Goal: Task Accomplishment & Management: Manage account settings

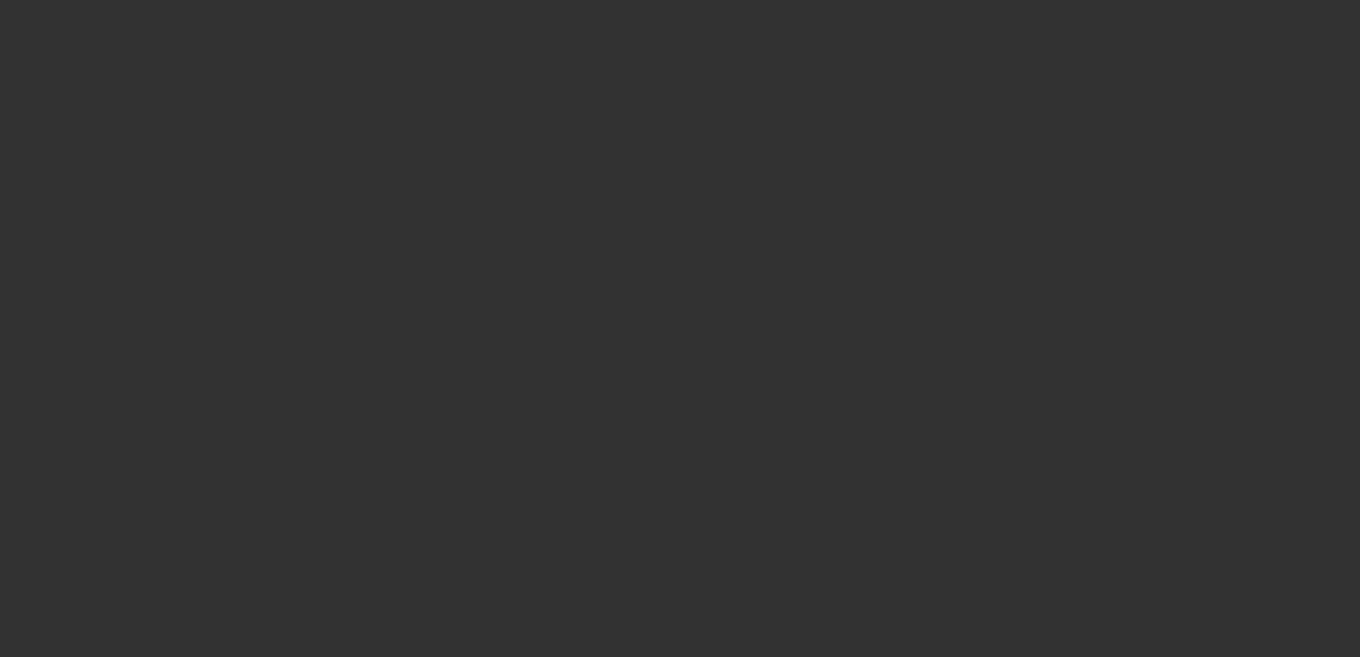
select select "3"
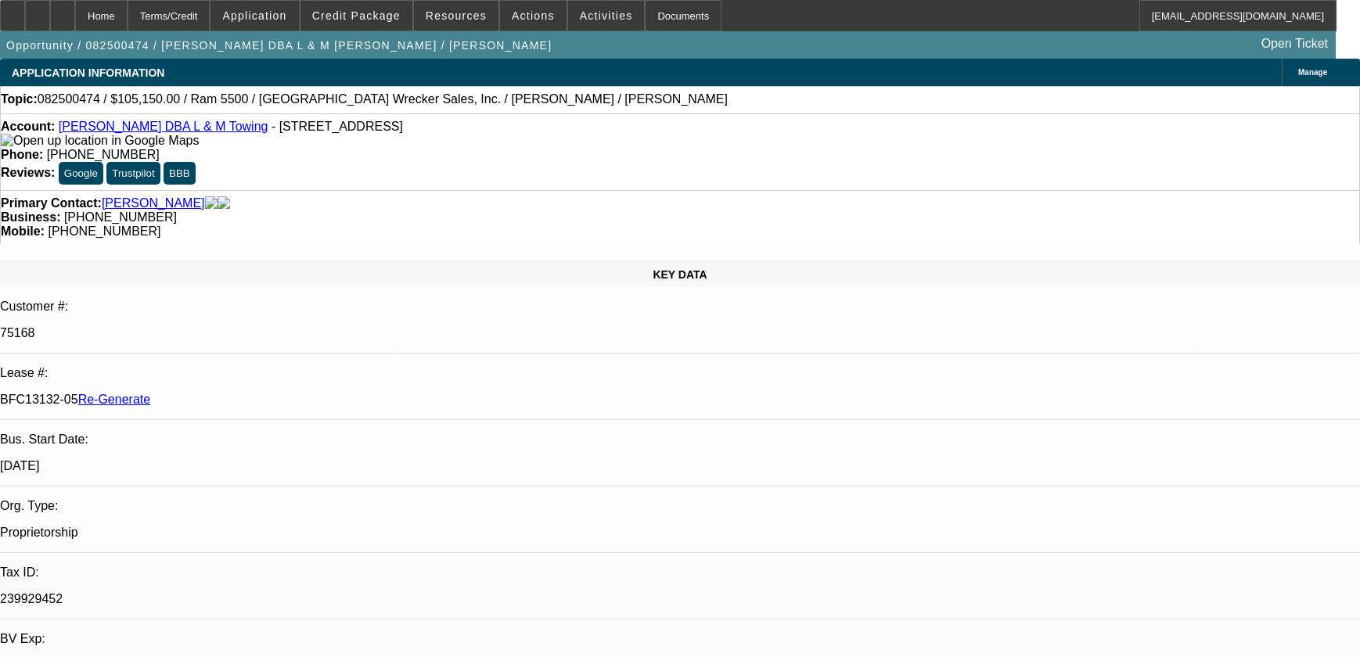
select select "0"
select select "3"
select select "0"
select select "6"
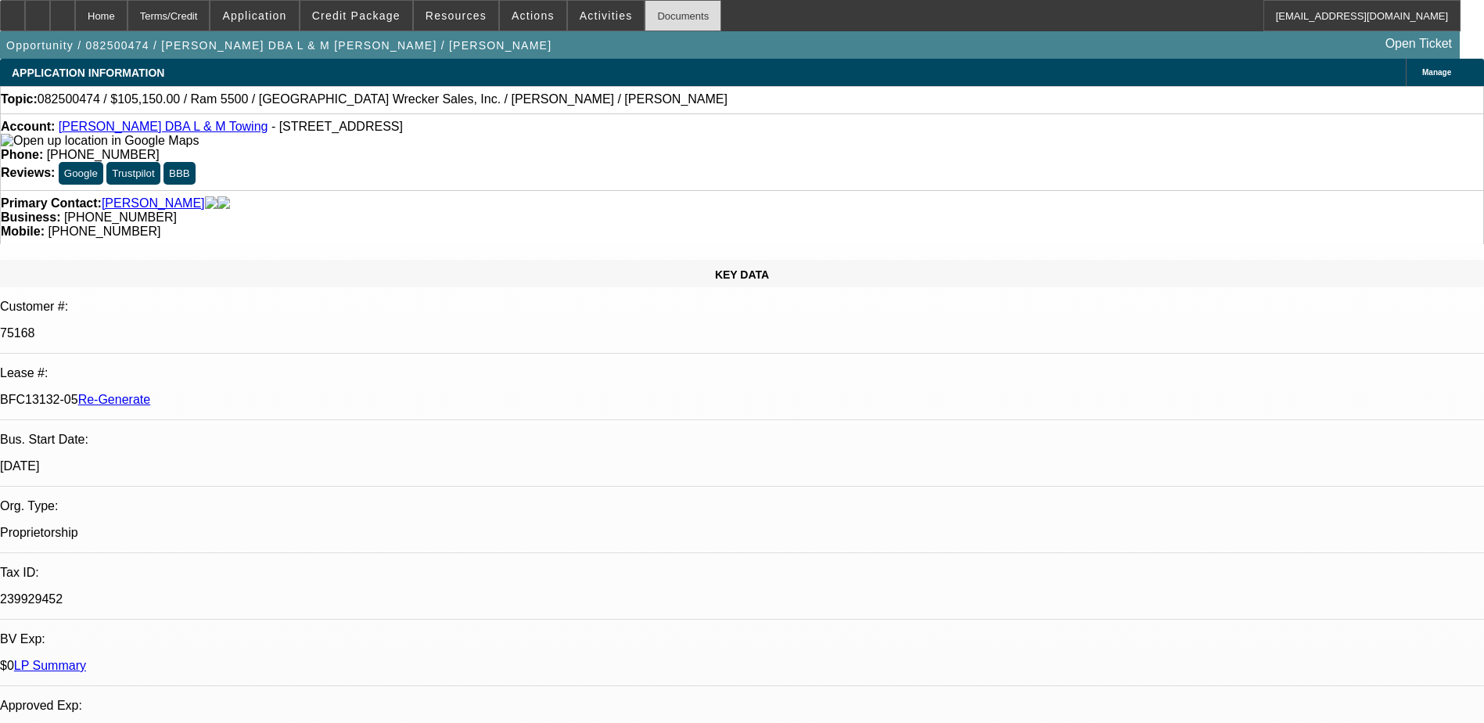
click at [650, 14] on div "Documents" at bounding box center [683, 15] width 77 height 31
click at [203, 326] on p "75168" at bounding box center [742, 333] width 1484 height 14
copy p "75168"
drag, startPoint x: 183, startPoint y: 265, endPoint x: 250, endPoint y: 271, distance: 66.7
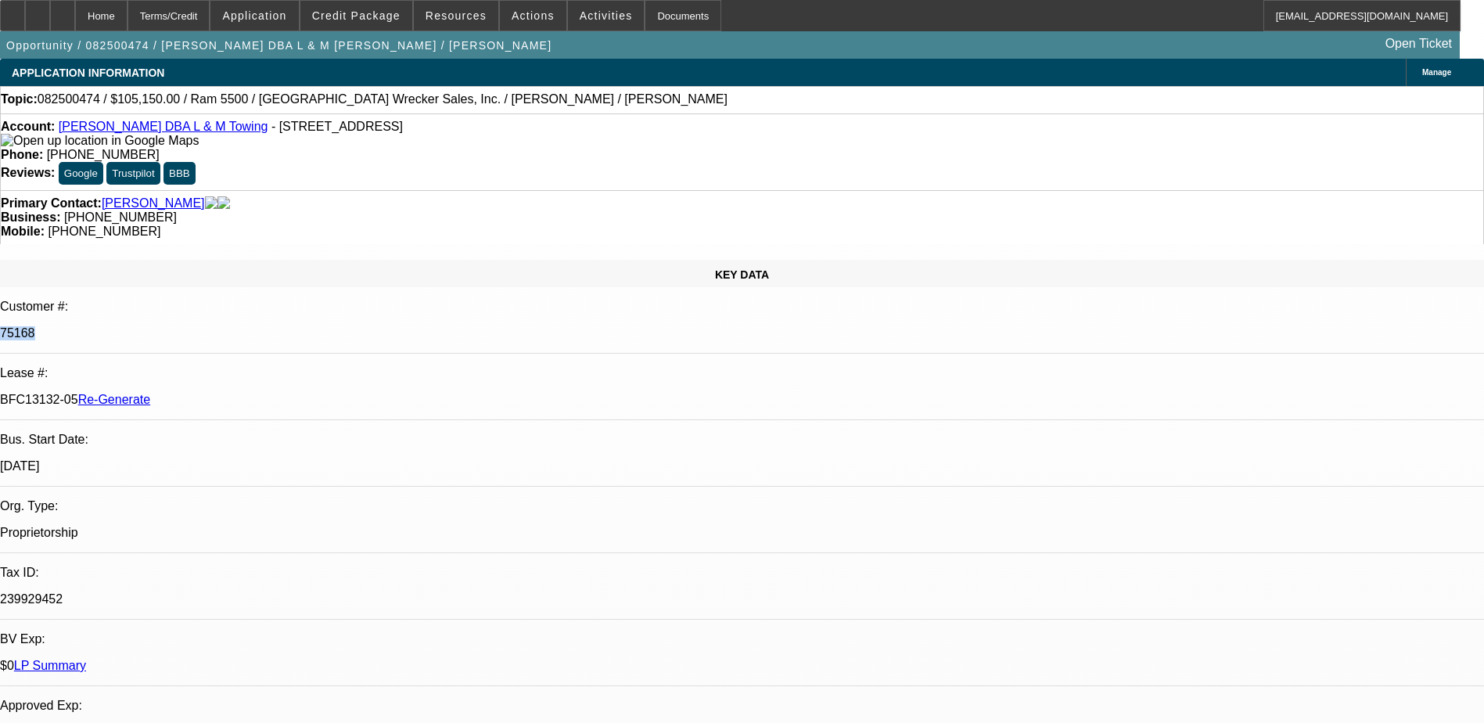
click at [250, 393] on div "BFC13132-05 Re-Generate" at bounding box center [742, 400] width 1484 height 14
copy p "BFC13132-05"
click at [537, 14] on span "Actions" at bounding box center [533, 15] width 43 height 13
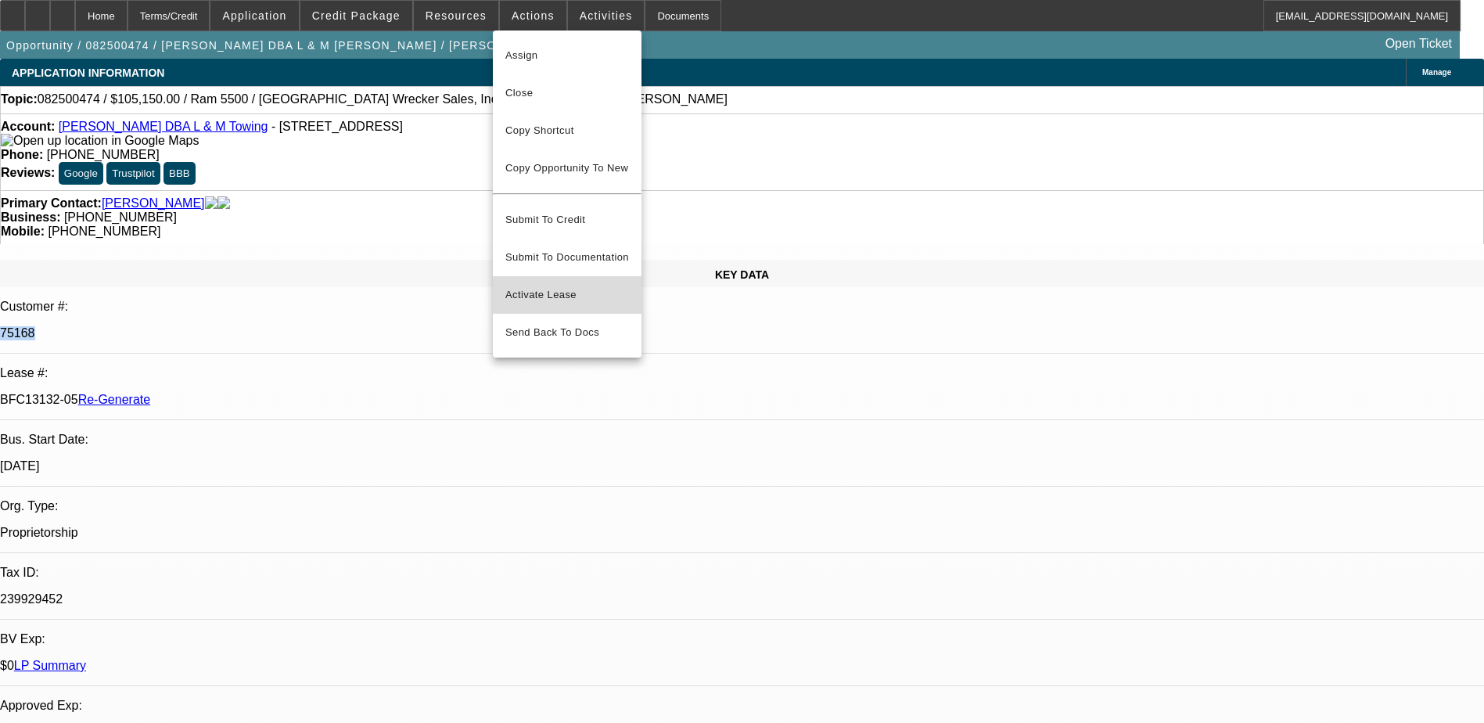
click at [548, 286] on span "Activate Lease" at bounding box center [567, 295] width 124 height 19
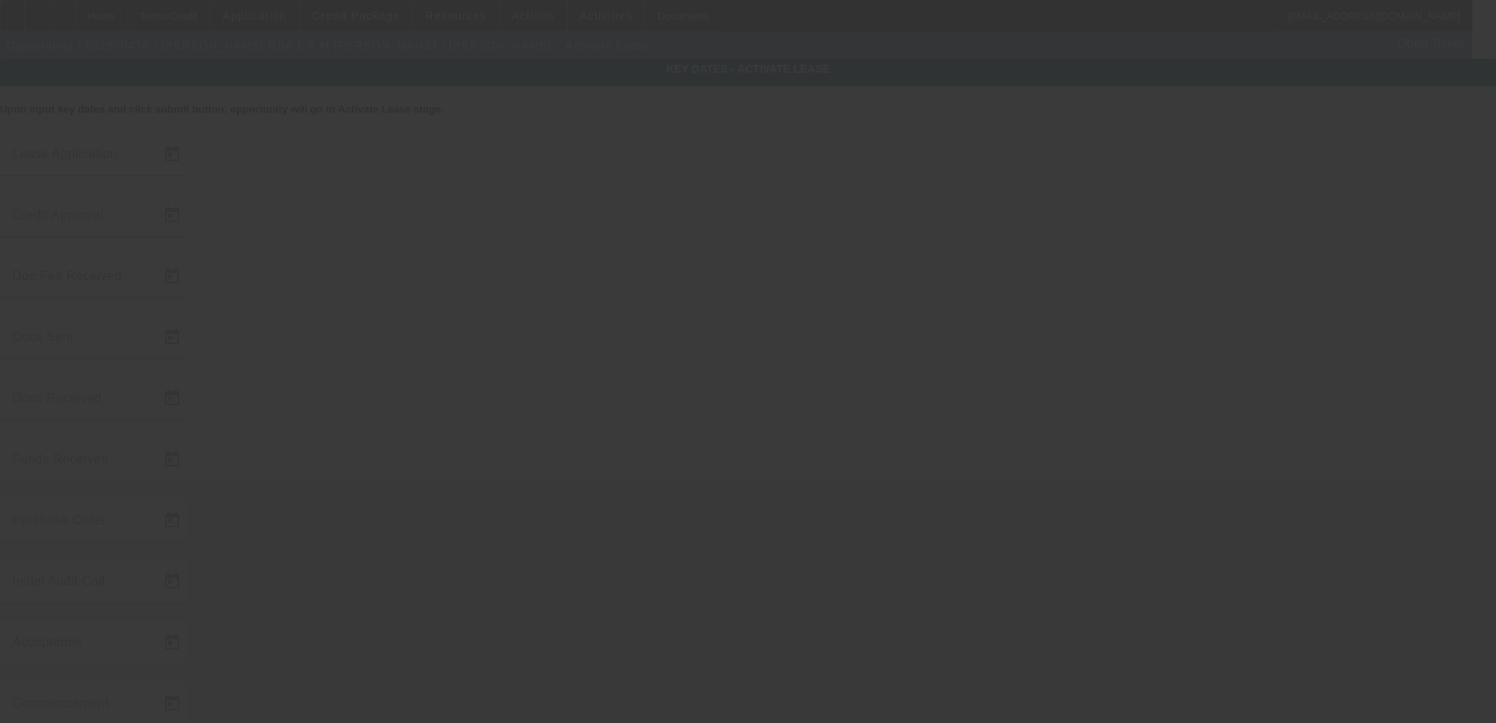
type input "[DATE]"
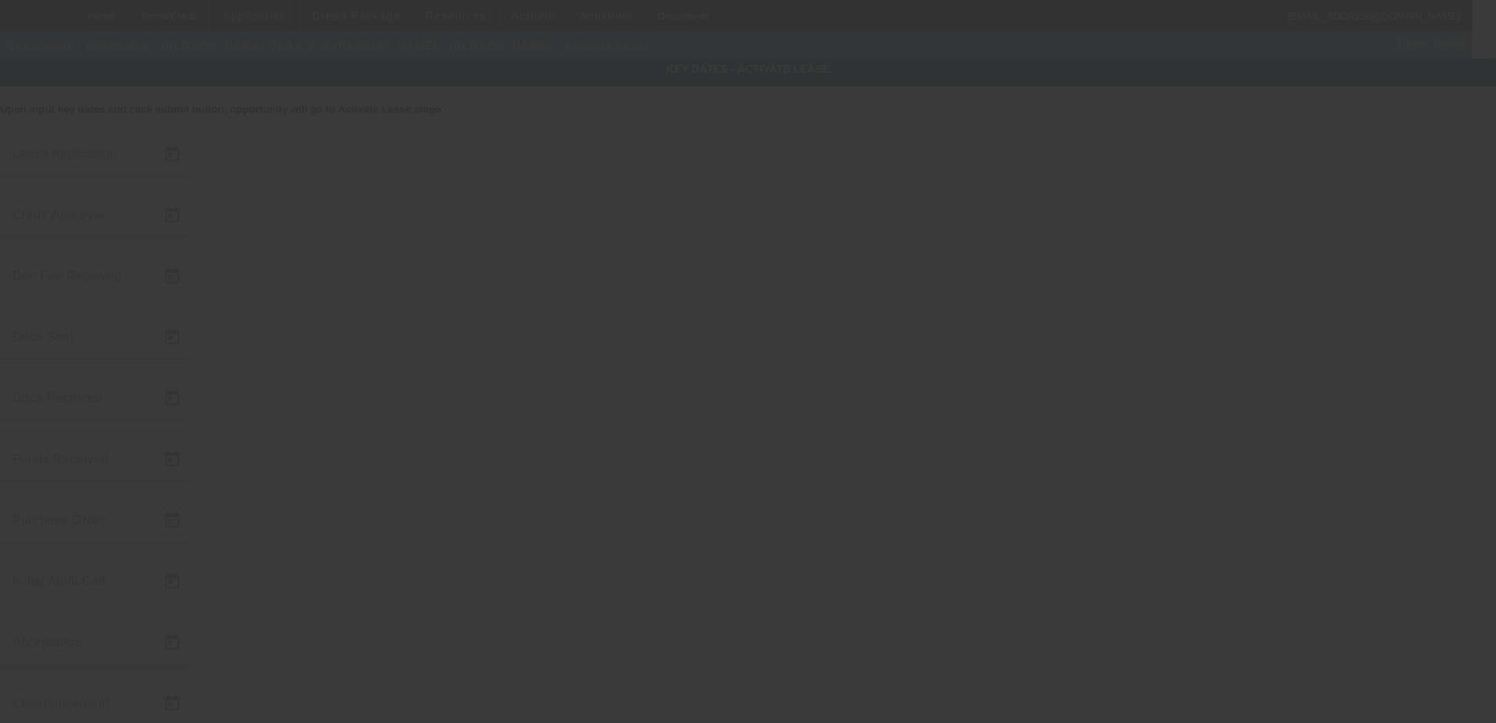
type input "[DATE]"
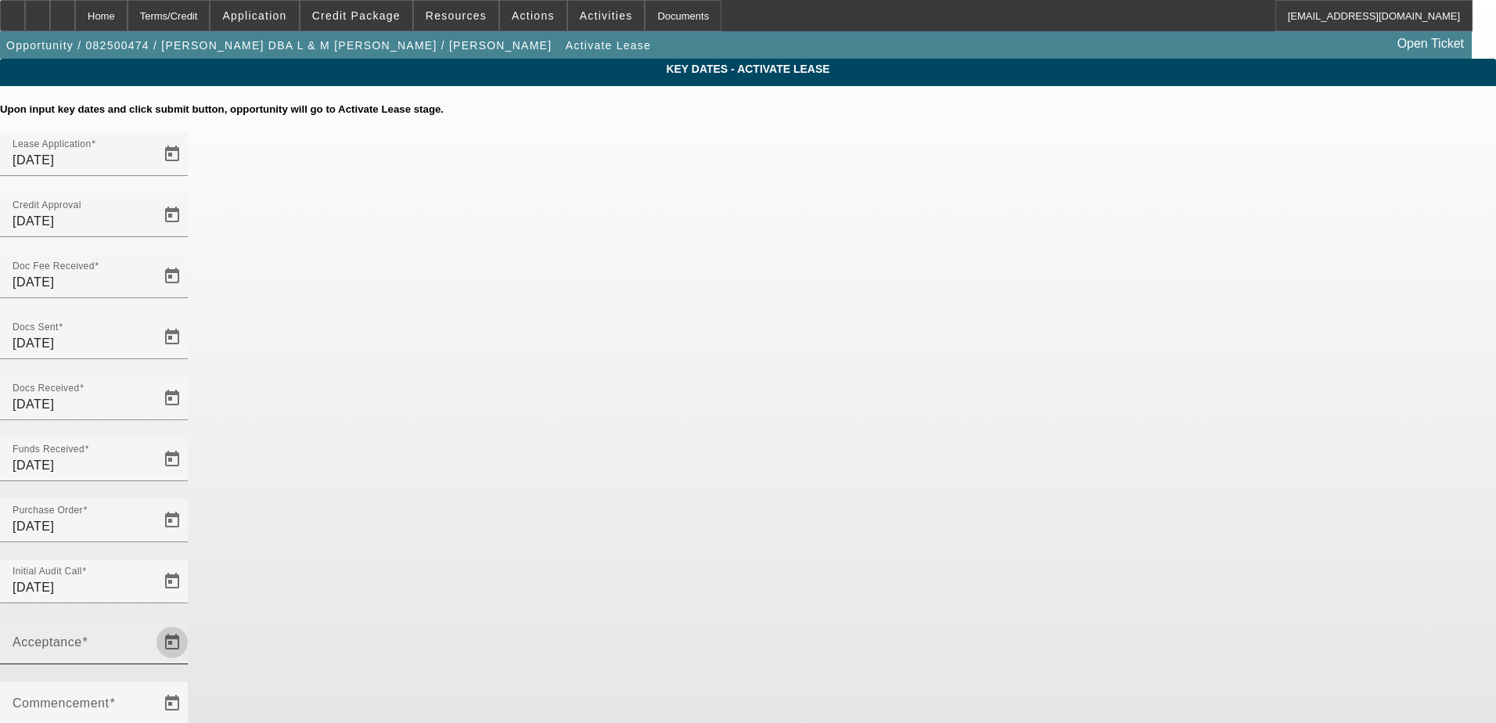
click at [191, 624] on span "Open calendar" at bounding box center [172, 643] width 38 height 38
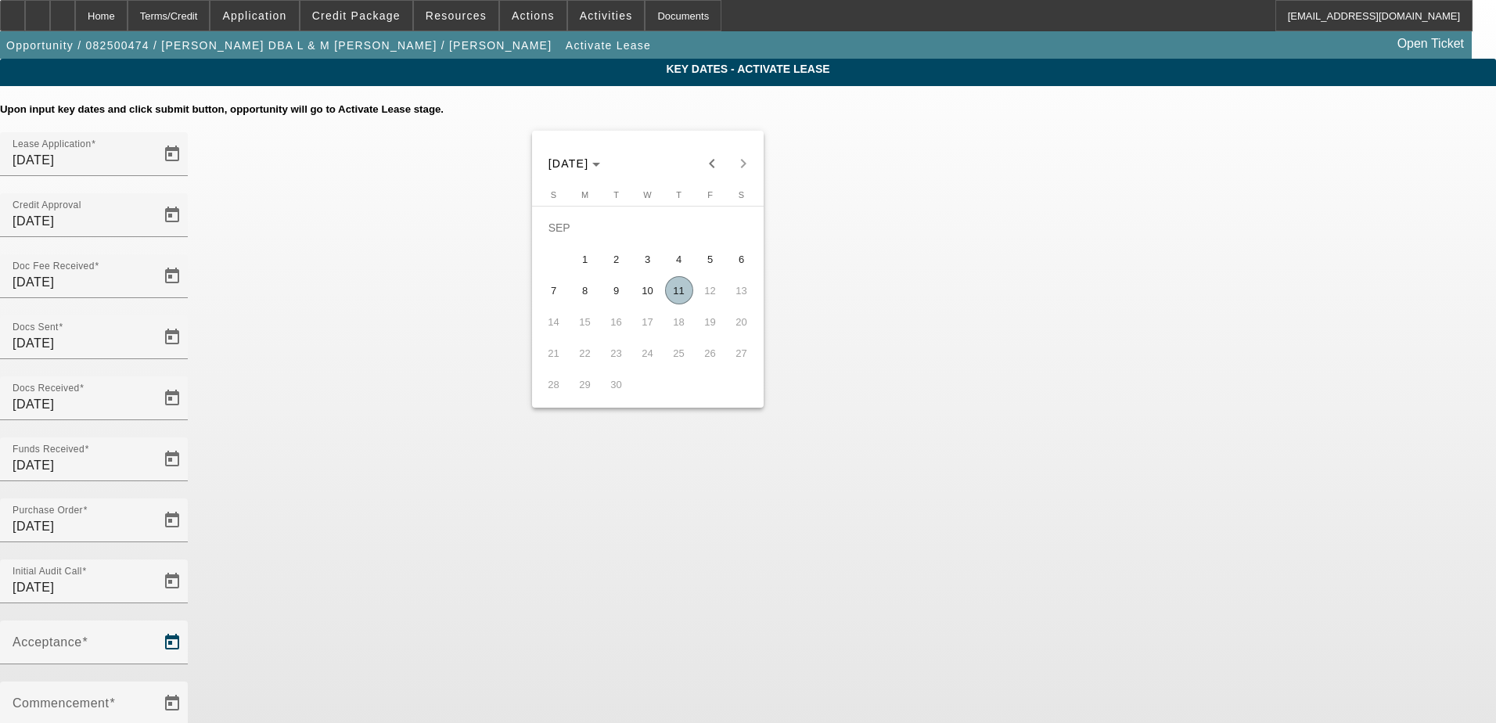
click at [680, 292] on span "11" at bounding box center [679, 290] width 28 height 28
type input "[DATE]"
type input "10/1/2025"
type input "11/1/2025"
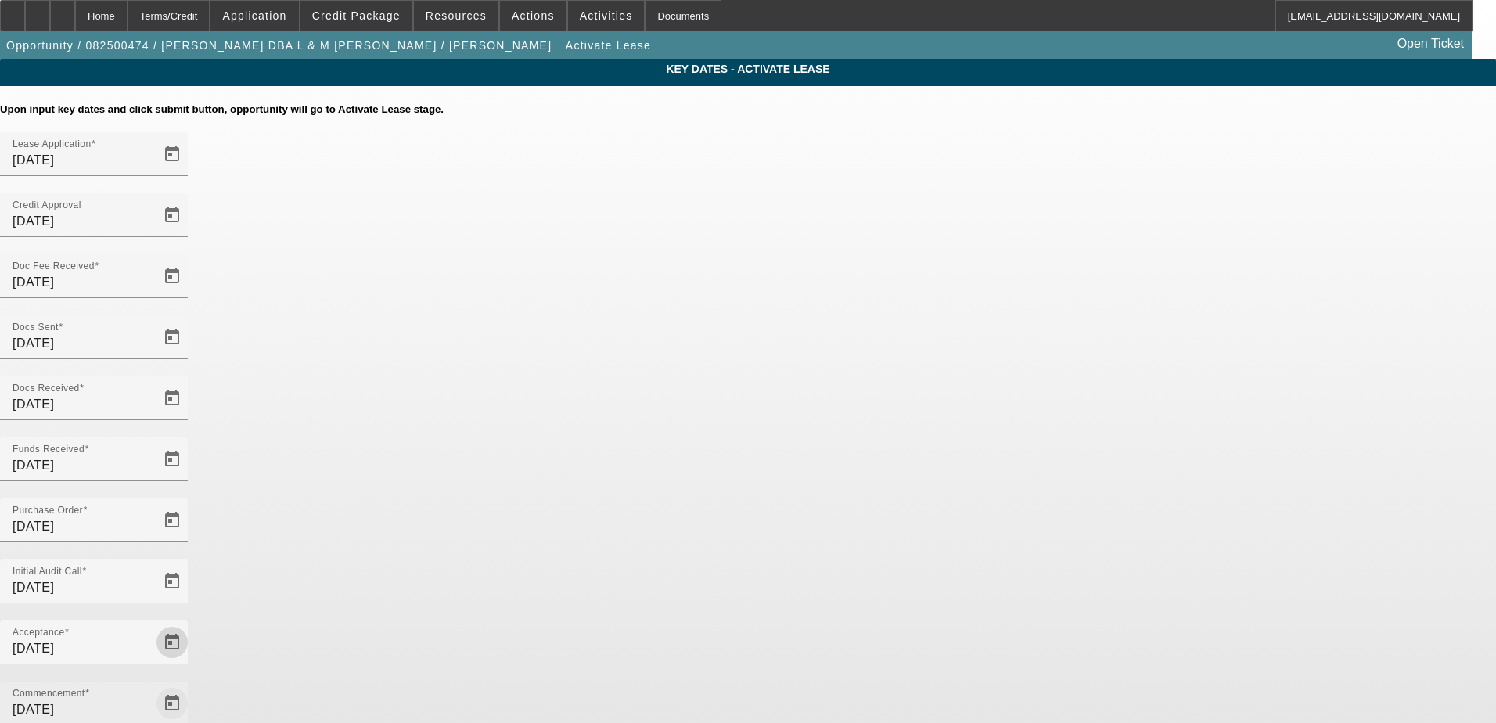
click at [191, 656] on span "Open calendar" at bounding box center [172, 704] width 38 height 38
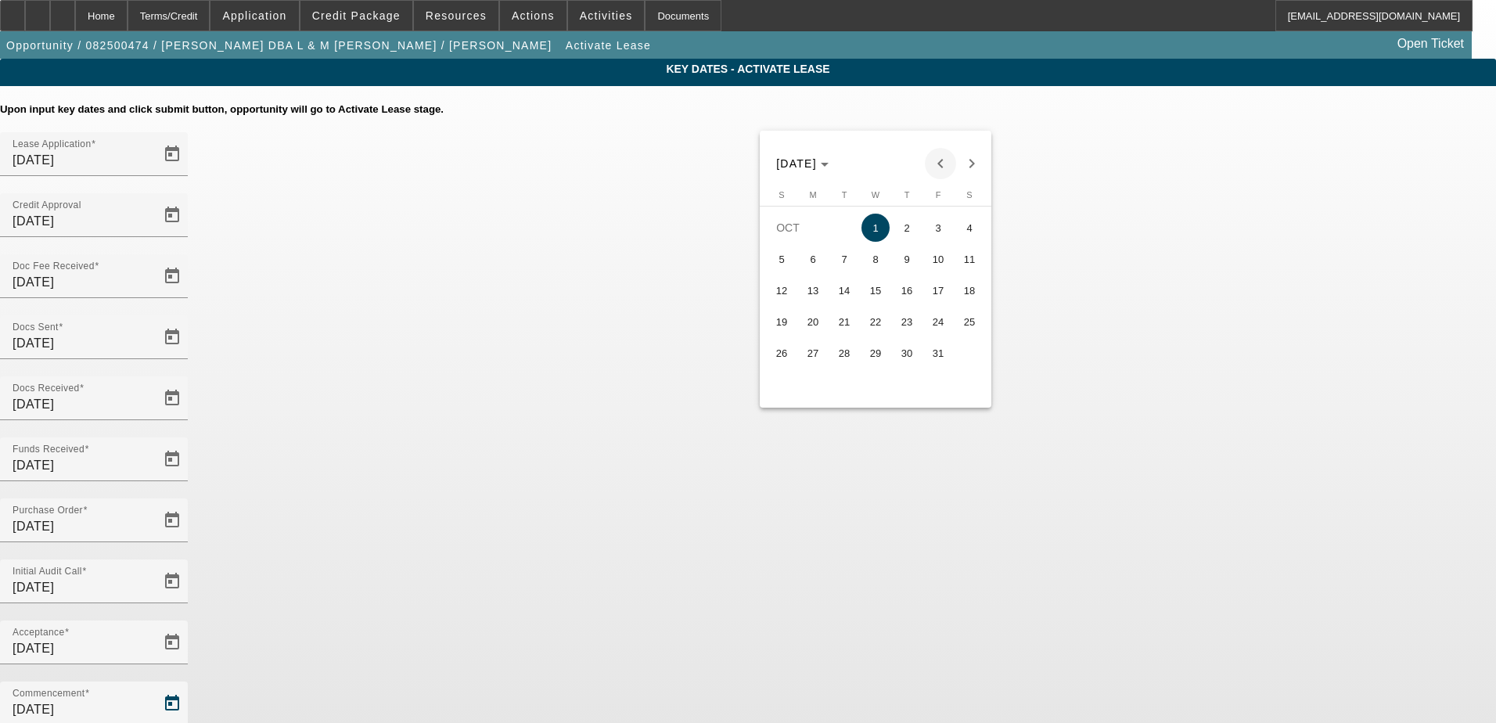
click at [943, 164] on span "Previous month" at bounding box center [940, 163] width 31 height 31
click at [815, 326] on span "15" at bounding box center [813, 321] width 28 height 28
type input "9/15/2025"
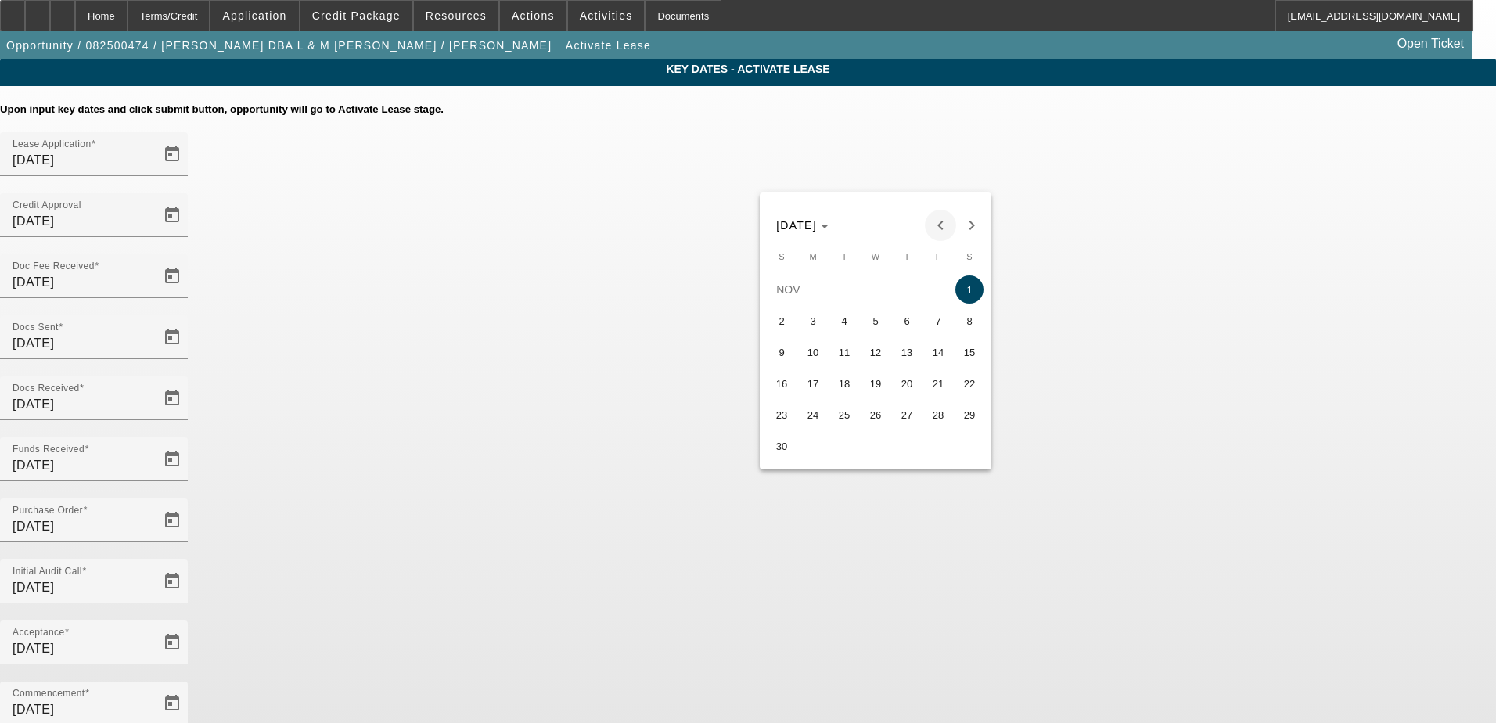
click at [944, 224] on span "Previous month" at bounding box center [940, 225] width 31 height 31
click at [884, 350] on span "15" at bounding box center [875, 352] width 28 height 28
type input "10/15/2025"
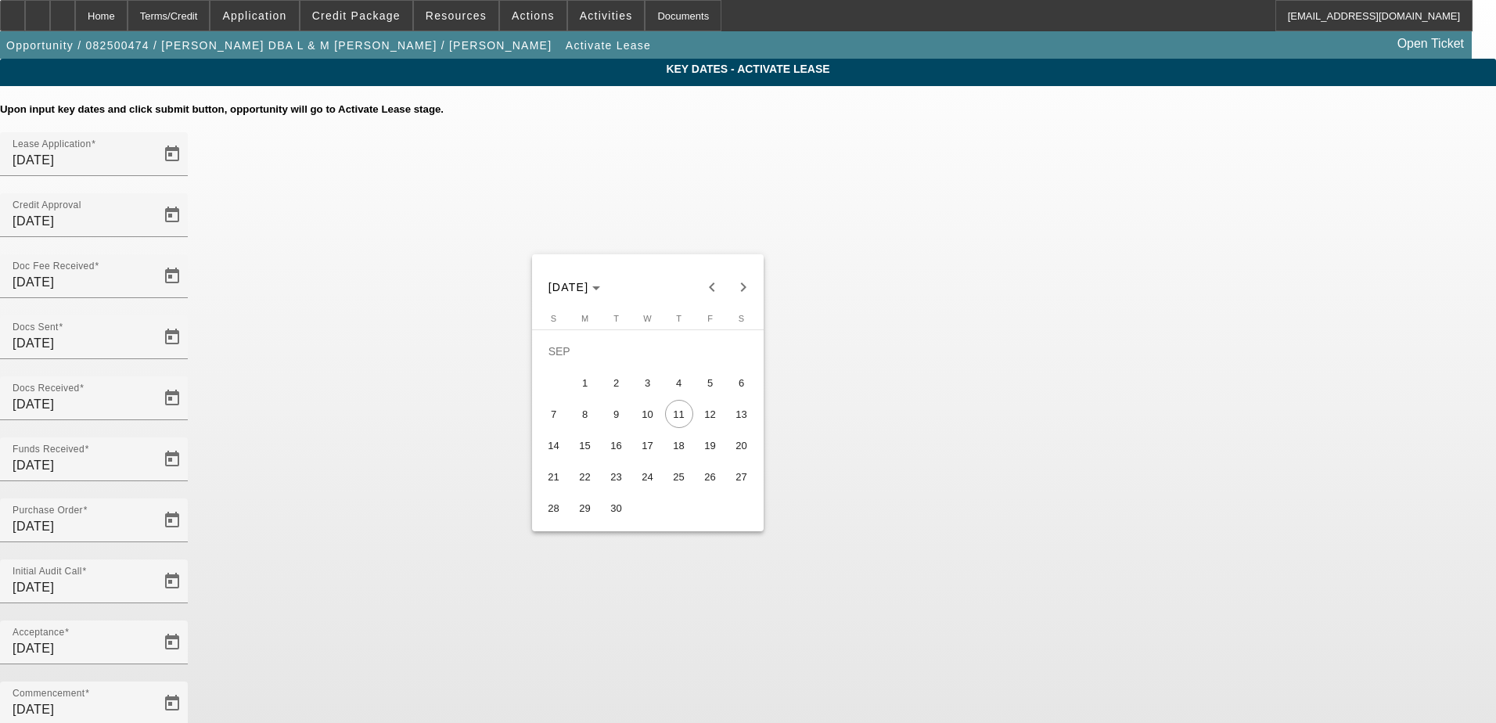
click at [596, 453] on span "15" at bounding box center [585, 445] width 28 height 28
type input "9/15/2025"
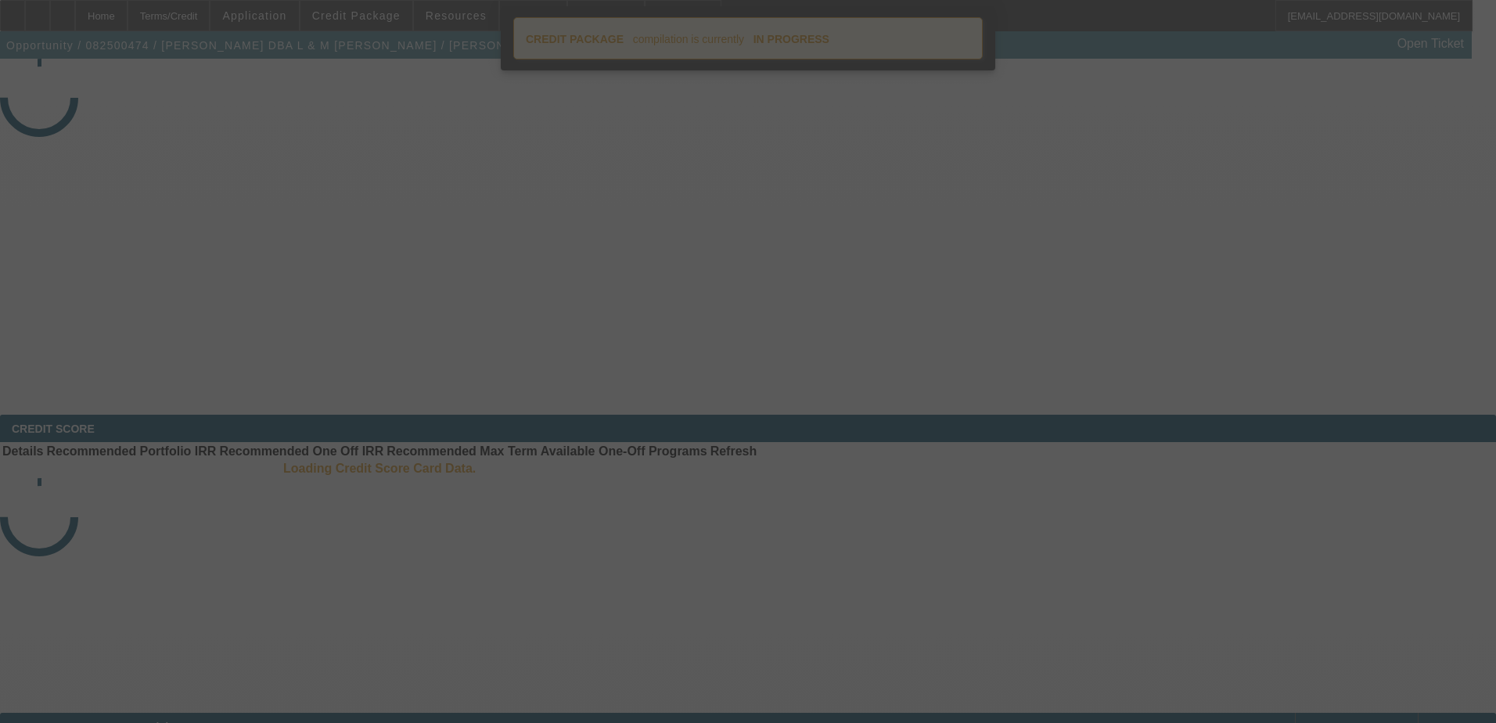
select select "4"
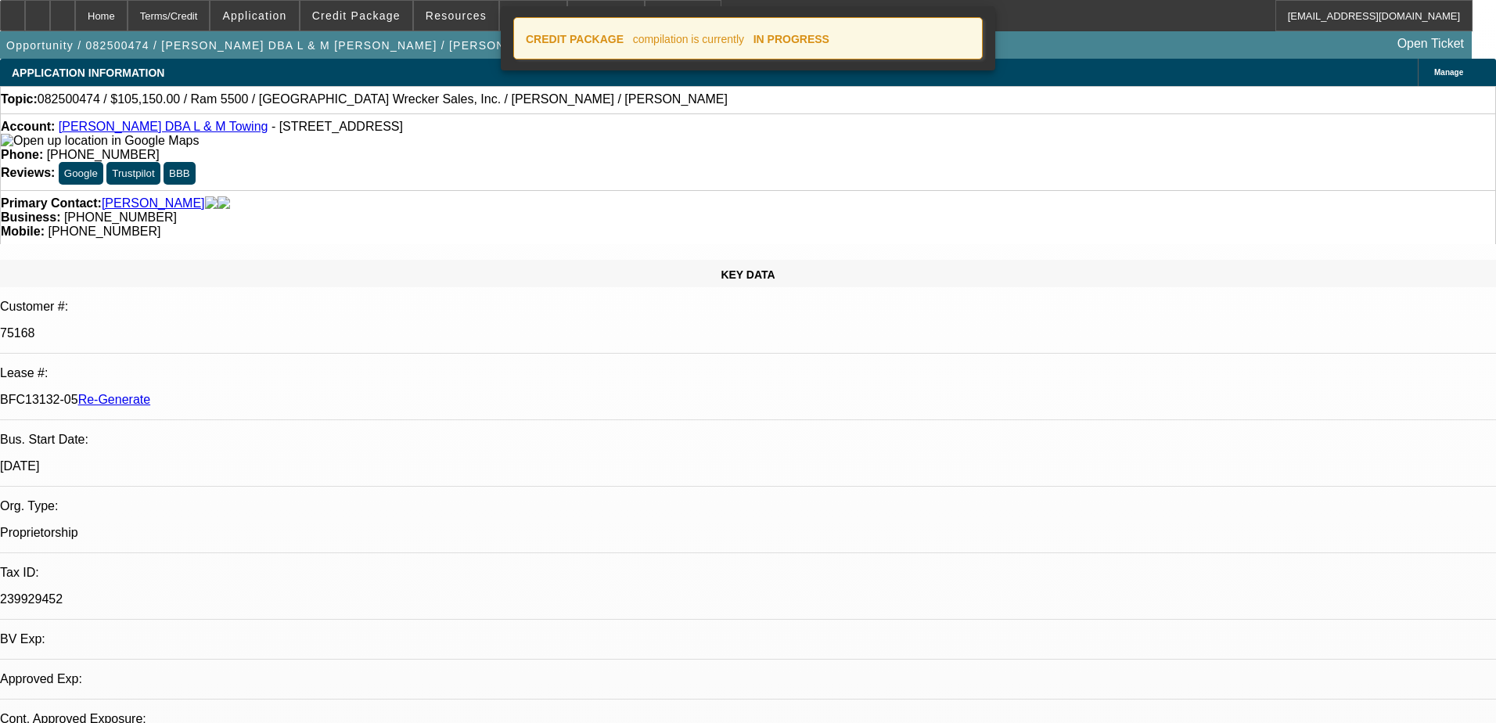
select select "0"
select select "3"
select select "0"
select select "6"
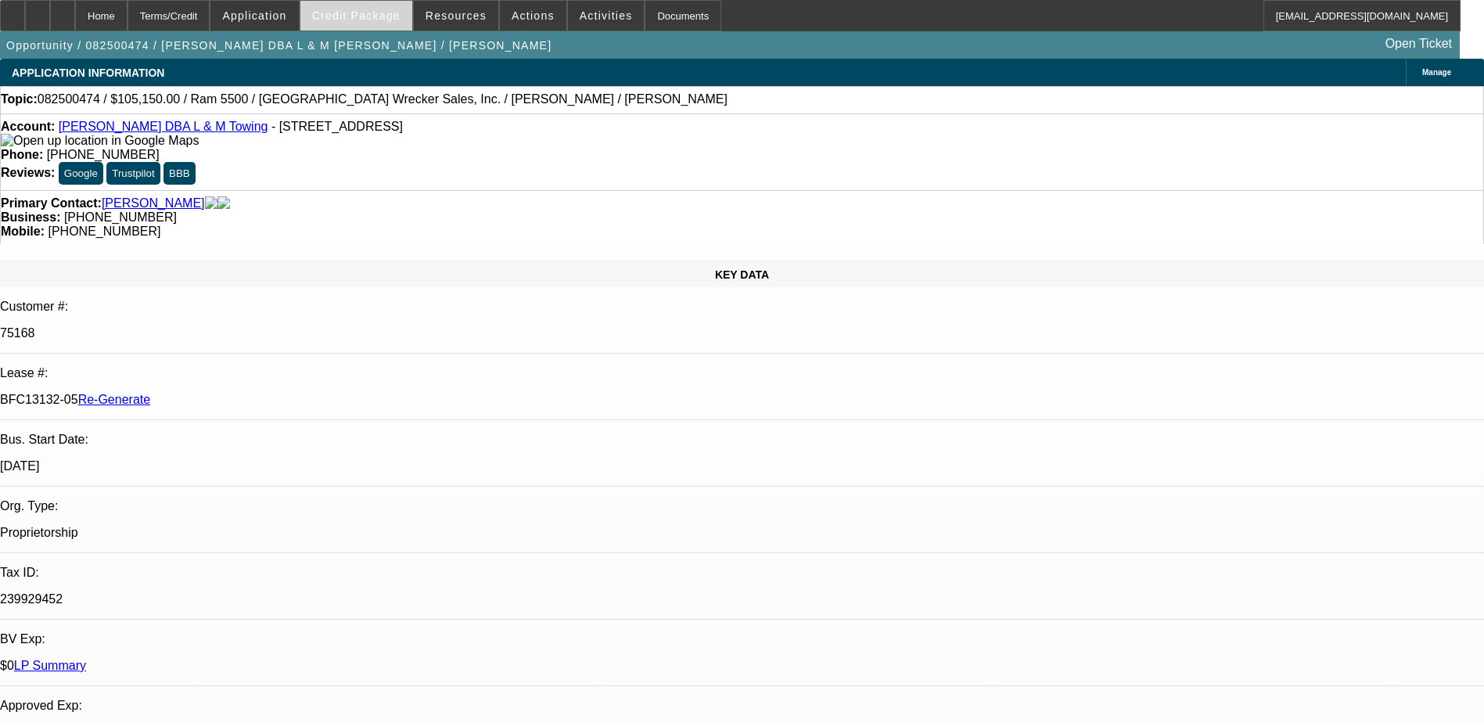
click at [383, 20] on span "Credit Package" at bounding box center [356, 15] width 88 height 13
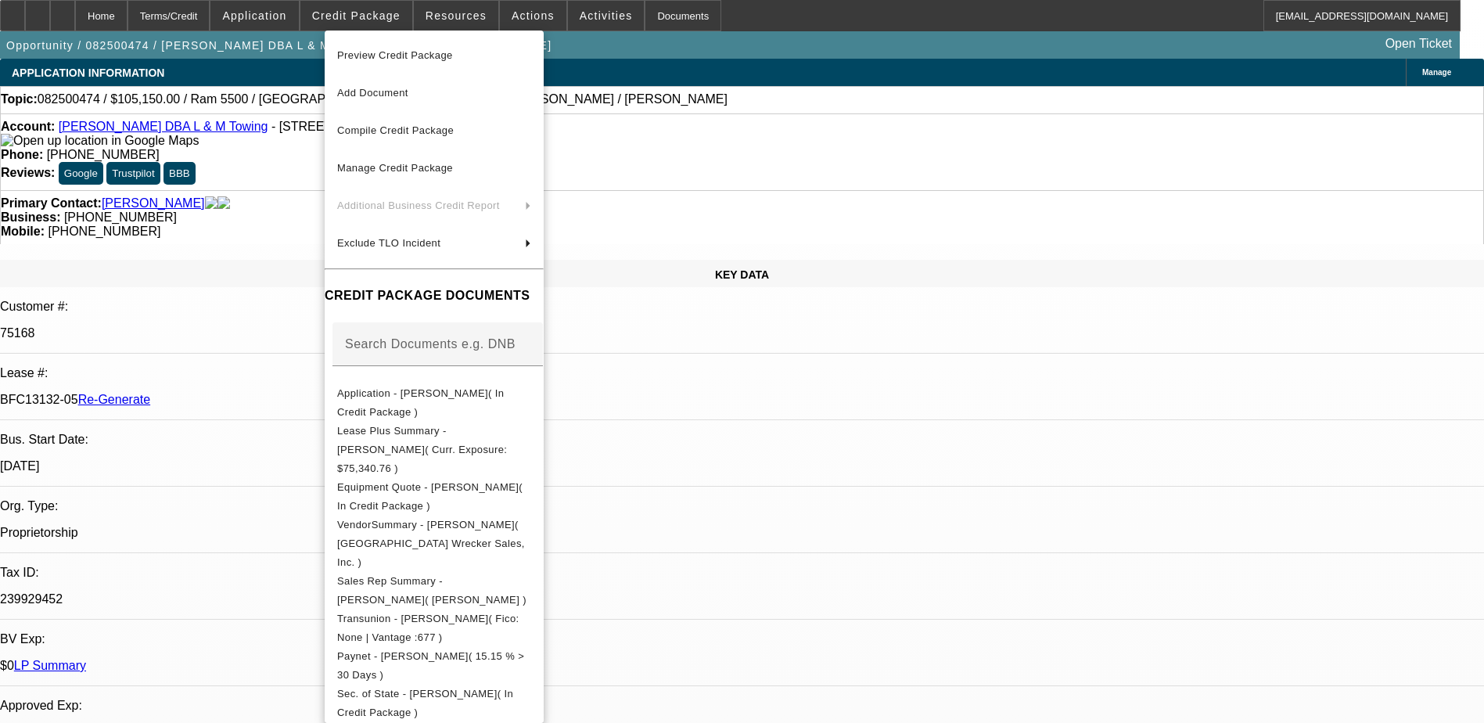
click at [402, 49] on span "Preview Credit Package" at bounding box center [395, 55] width 116 height 12
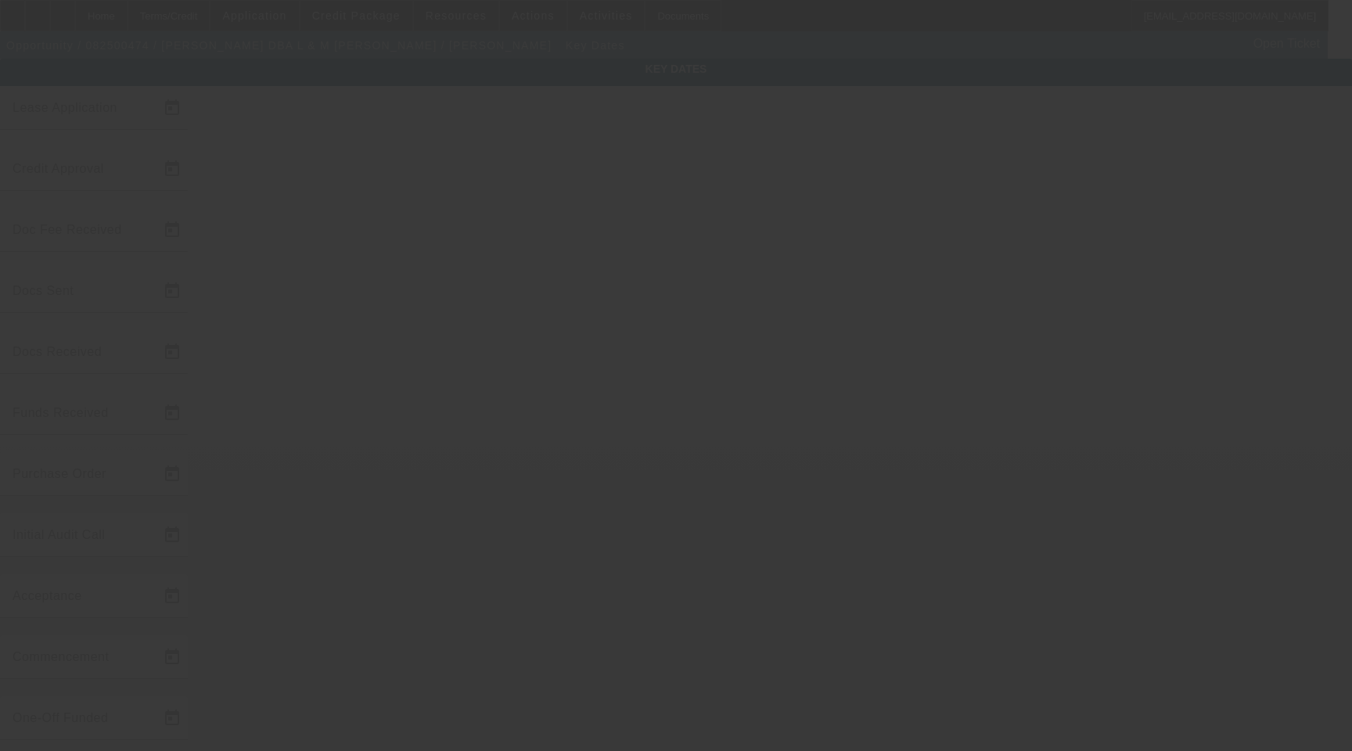
type input "[DATE]"
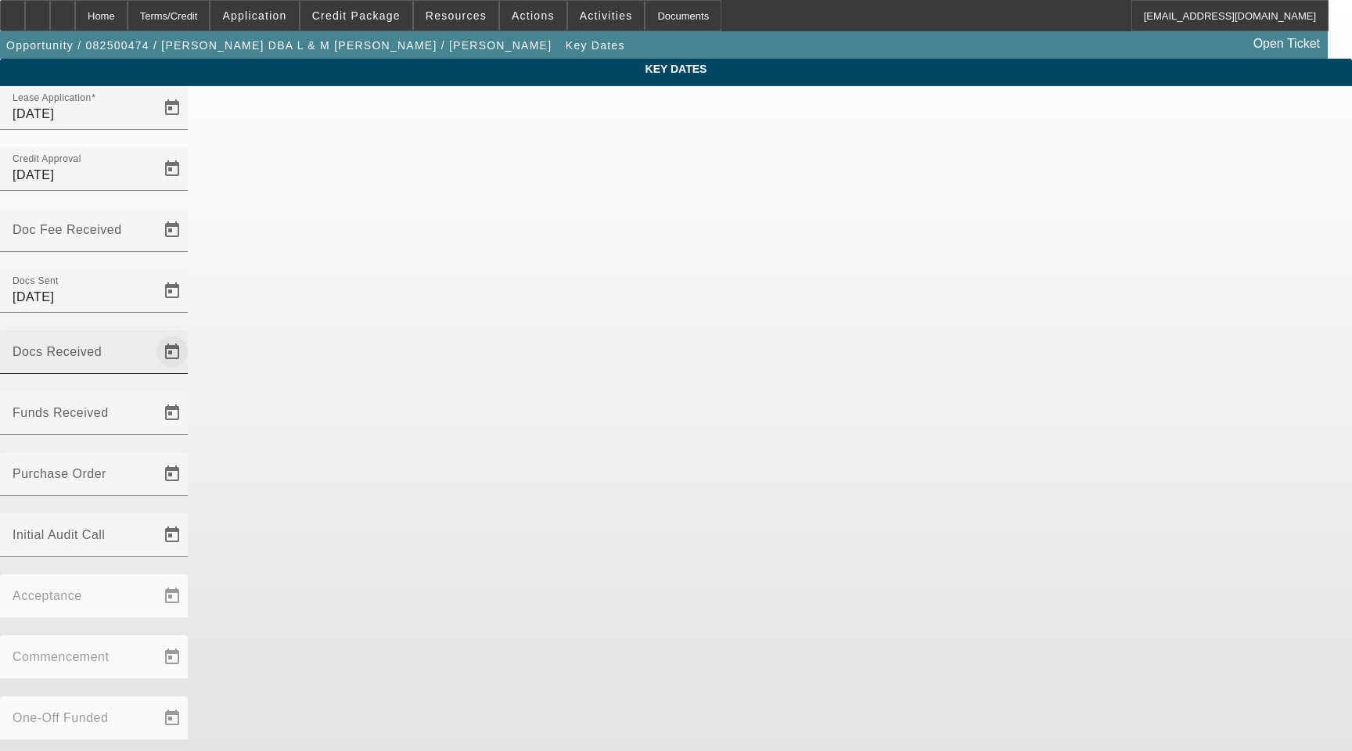
click at [191, 333] on span "Open calendar" at bounding box center [172, 352] width 38 height 38
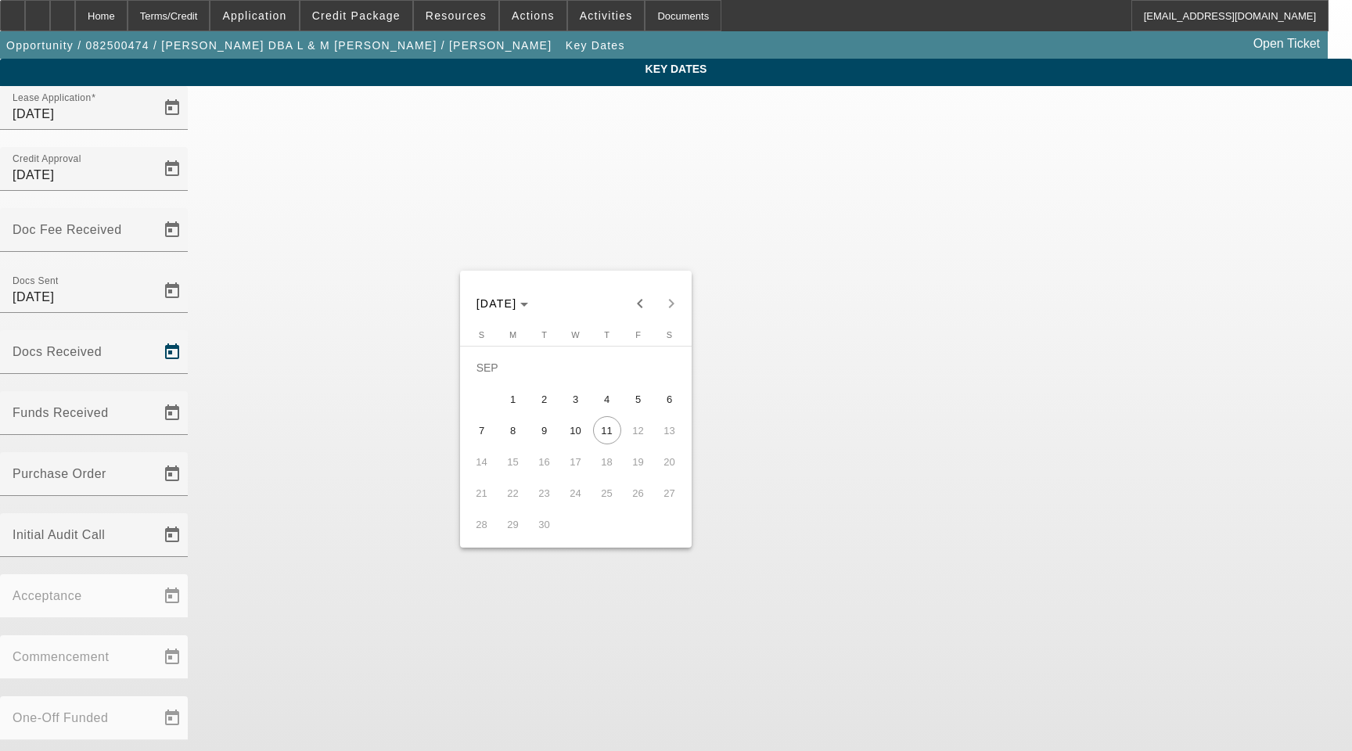
click at [642, 401] on span "5" at bounding box center [638, 399] width 28 height 28
type input "[DATE]"
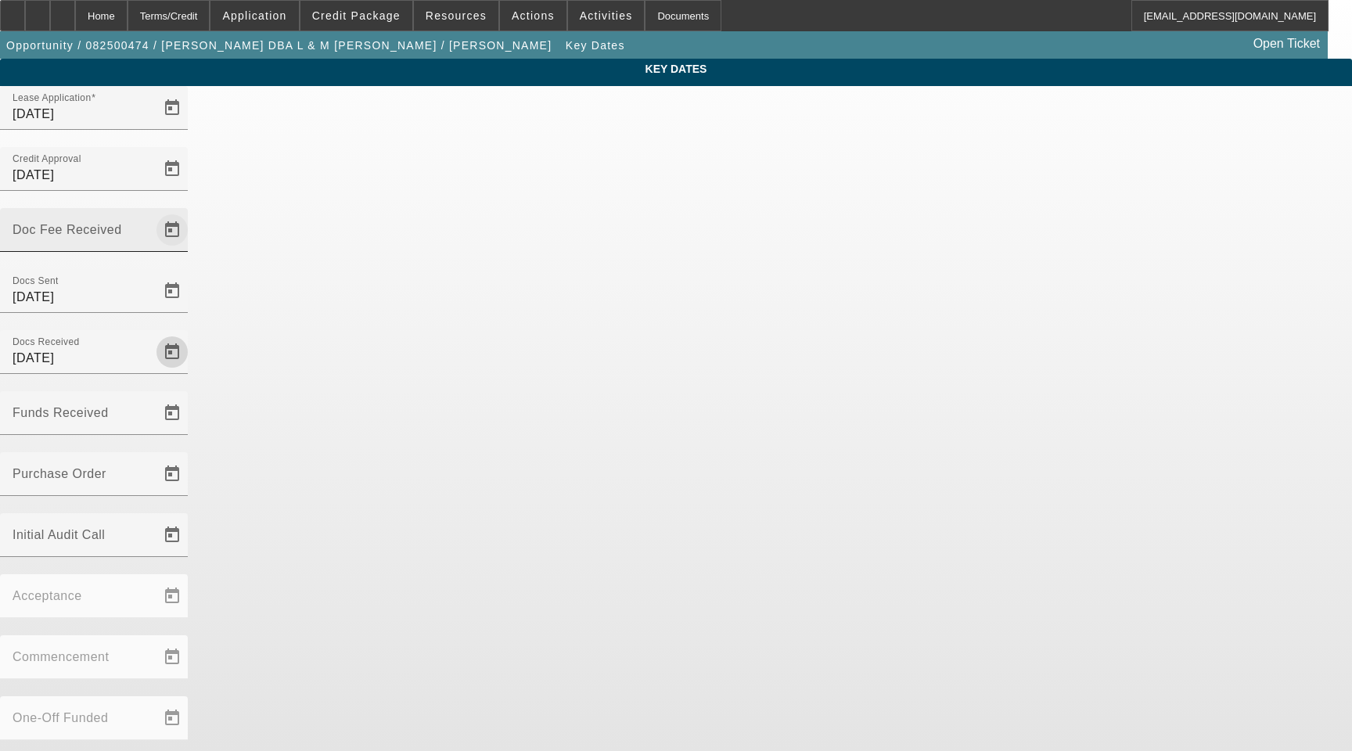
click at [191, 211] on span "Open calendar" at bounding box center [172, 230] width 38 height 38
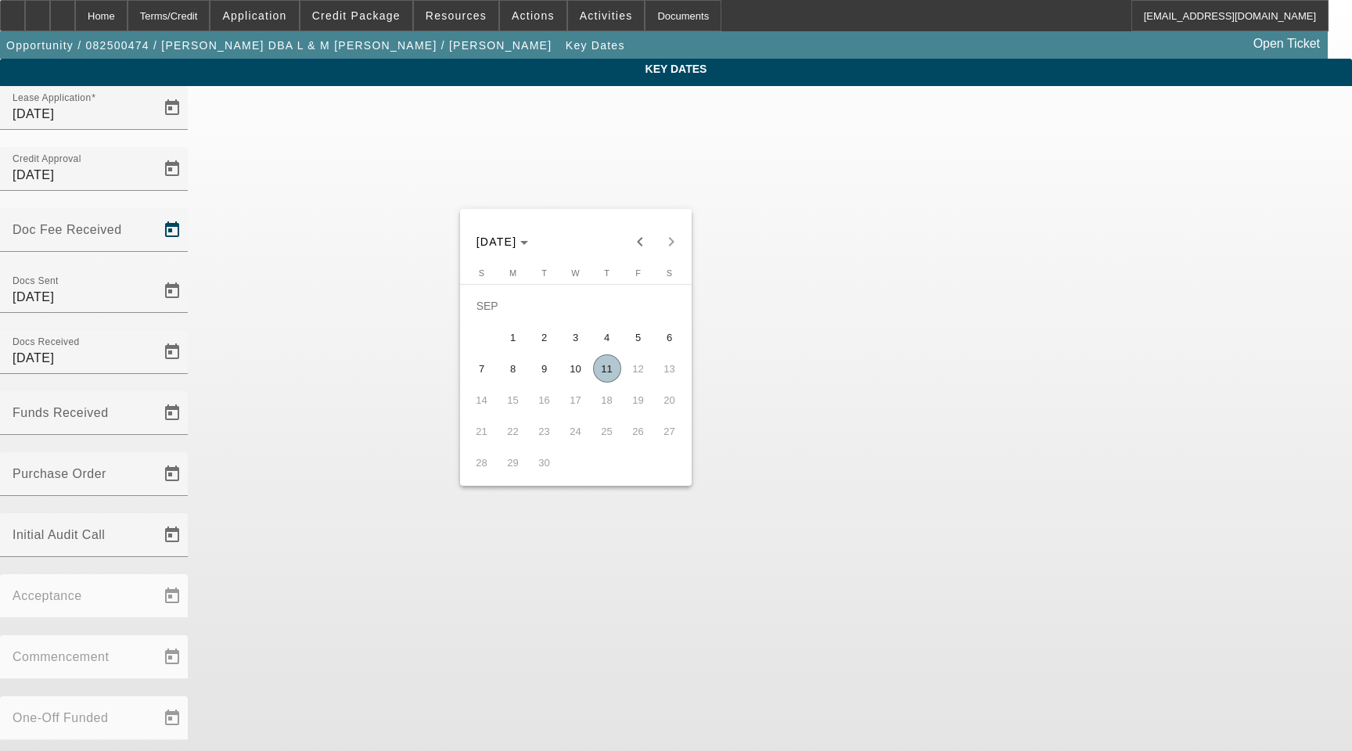
click at [606, 369] on span "11" at bounding box center [607, 368] width 28 height 28
type input "[DATE]"
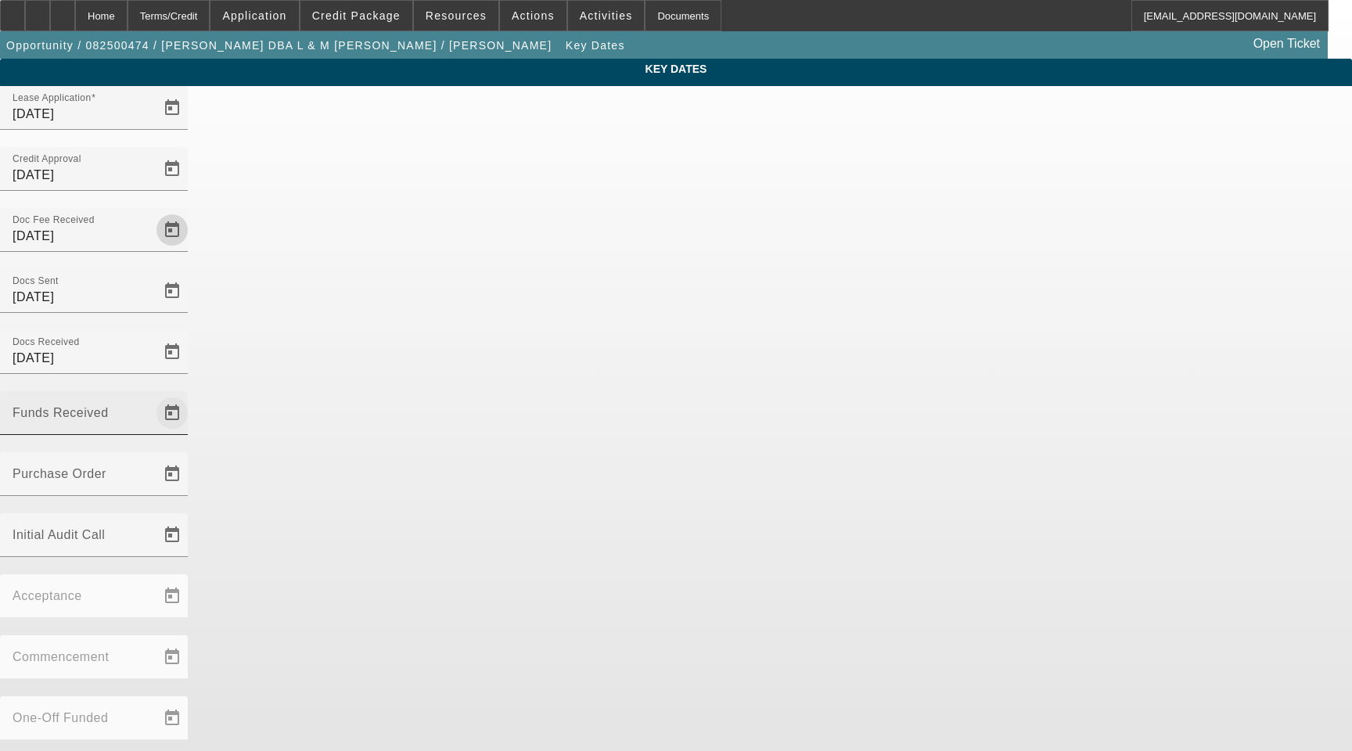
click at [191, 394] on span "Open calendar" at bounding box center [172, 413] width 38 height 38
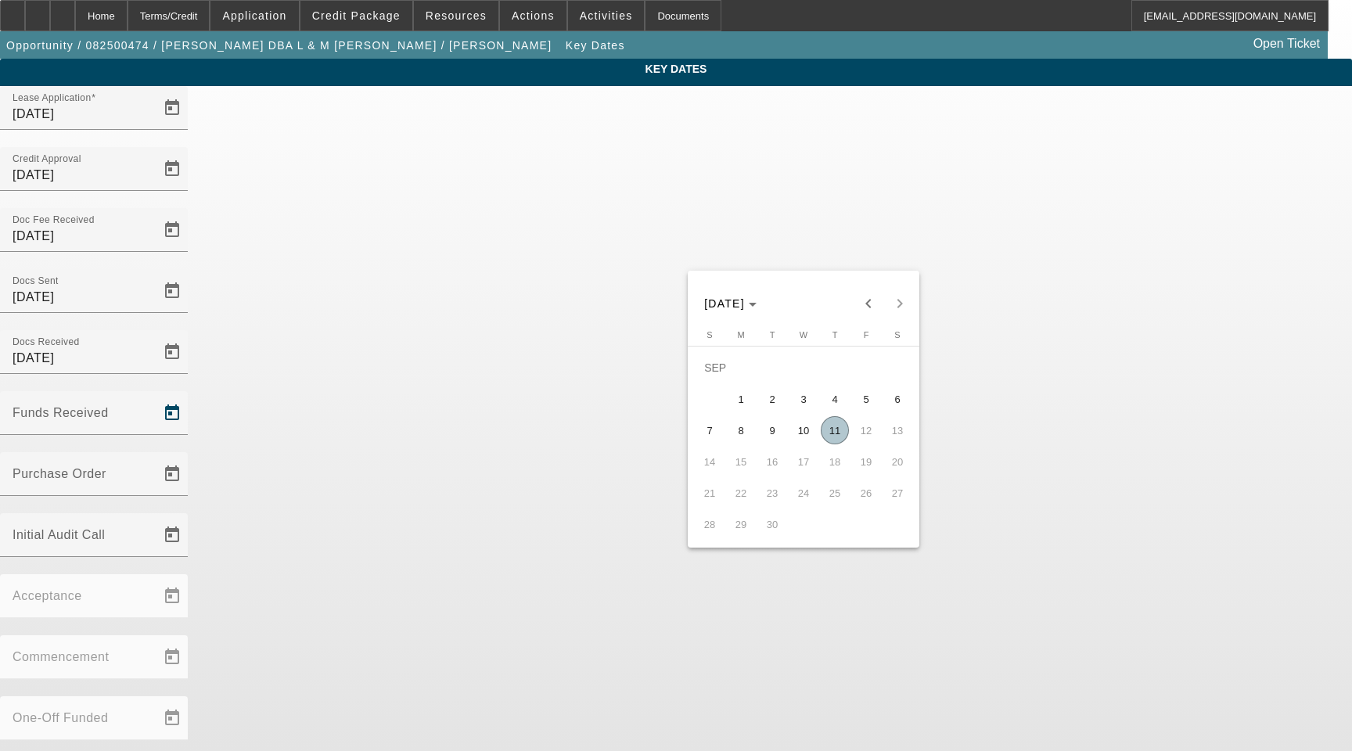
click at [832, 441] on span "11" at bounding box center [835, 430] width 28 height 28
type input "[DATE]"
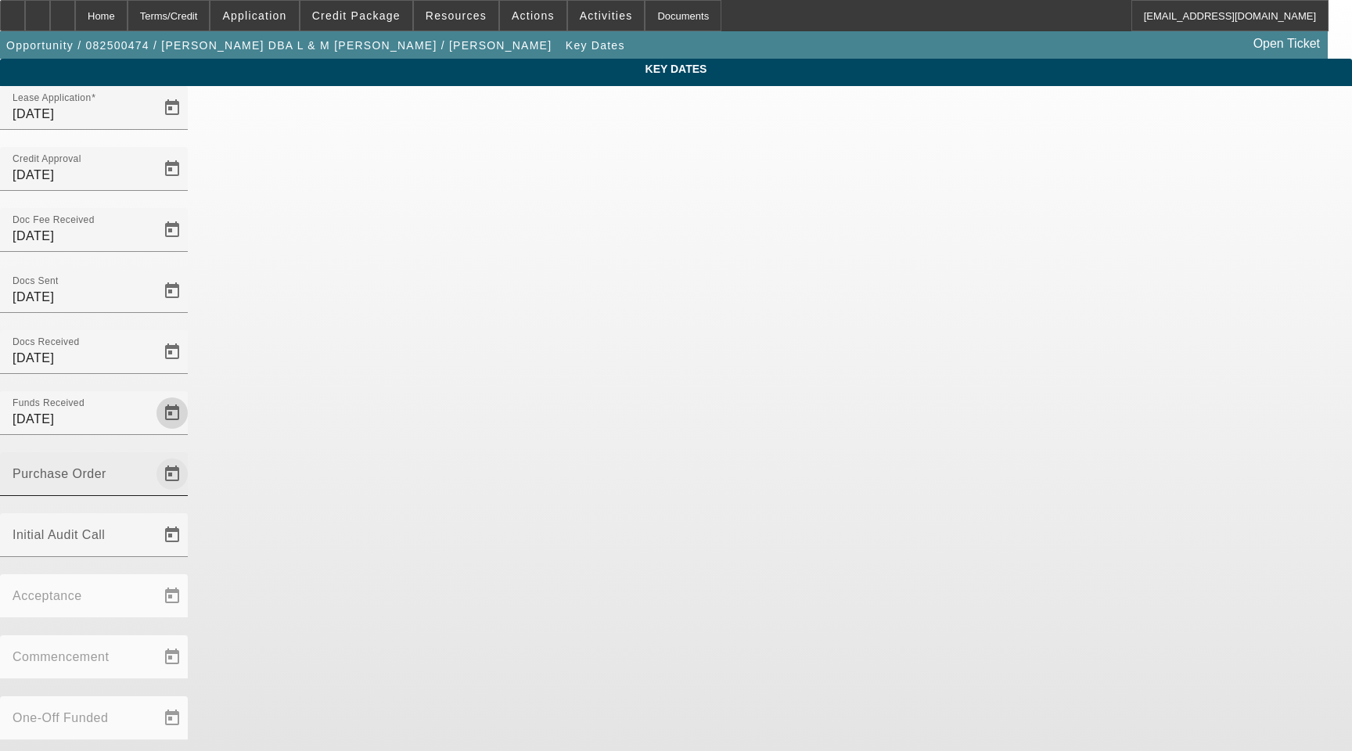
click at [191, 455] on span "Open calendar" at bounding box center [172, 474] width 38 height 38
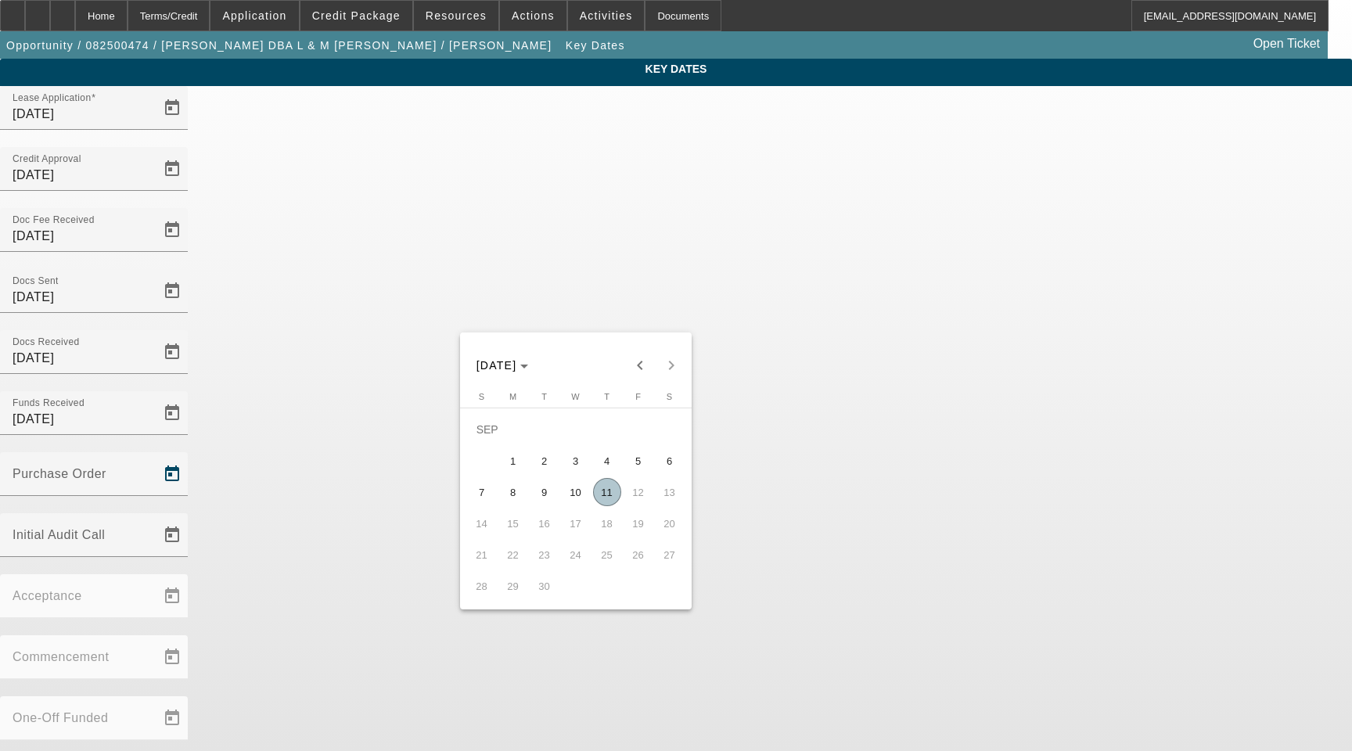
click at [606, 491] on span "11" at bounding box center [607, 492] width 28 height 28
type input "[DATE]"
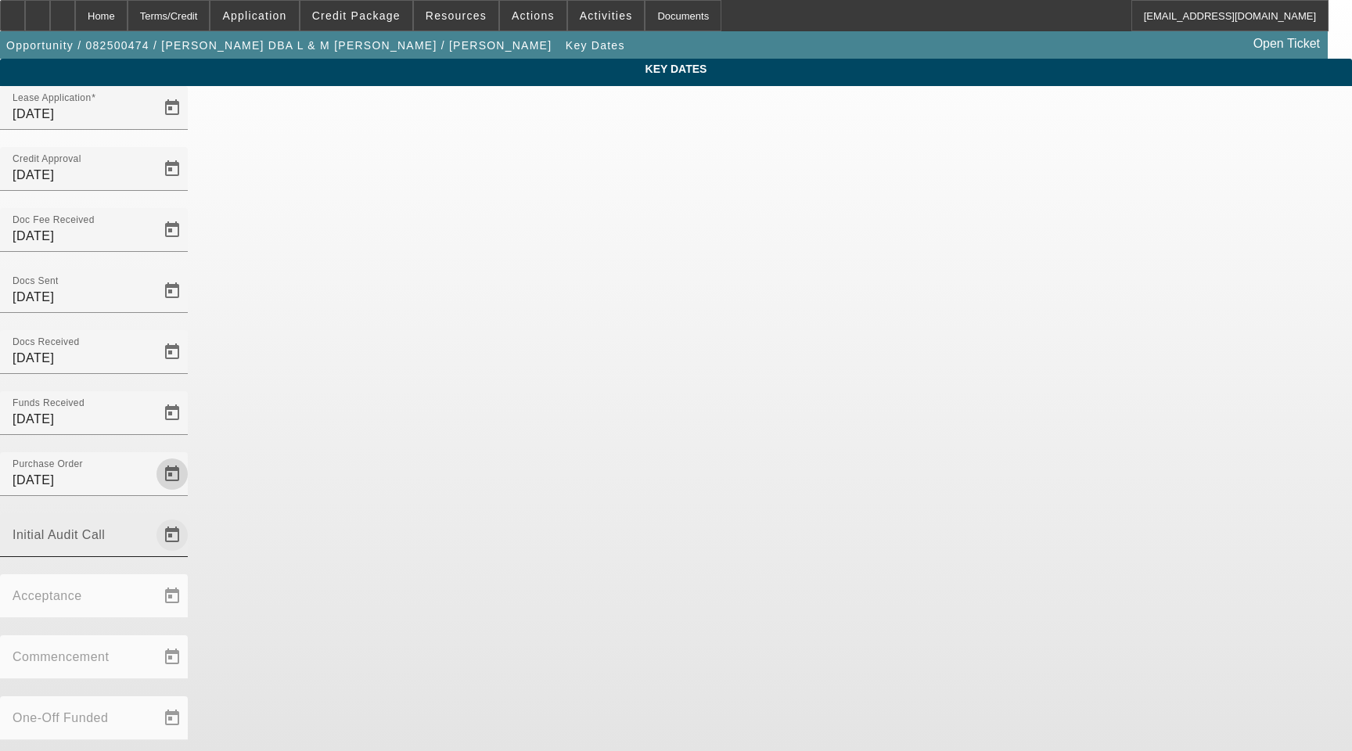
click at [191, 516] on span "Open calendar" at bounding box center [172, 535] width 38 height 38
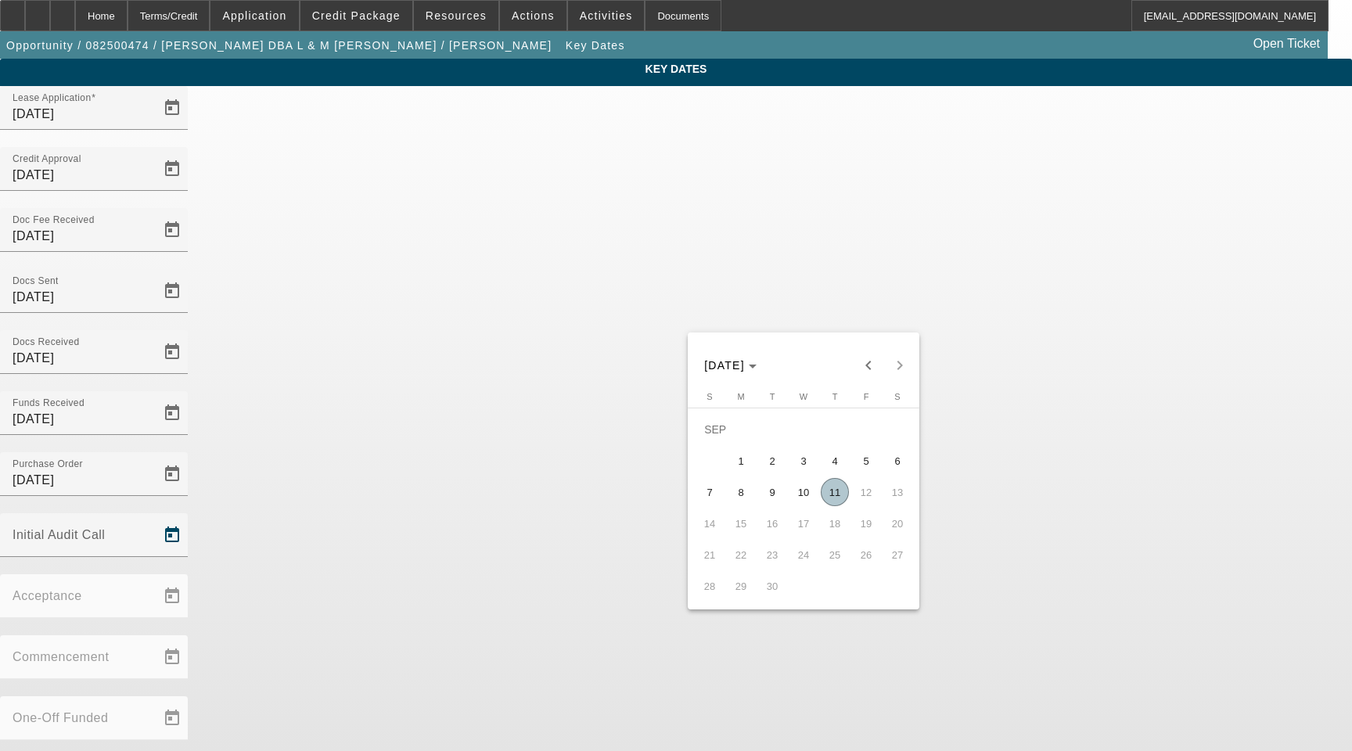
click at [836, 489] on span "11" at bounding box center [835, 492] width 28 height 28
type input "[DATE]"
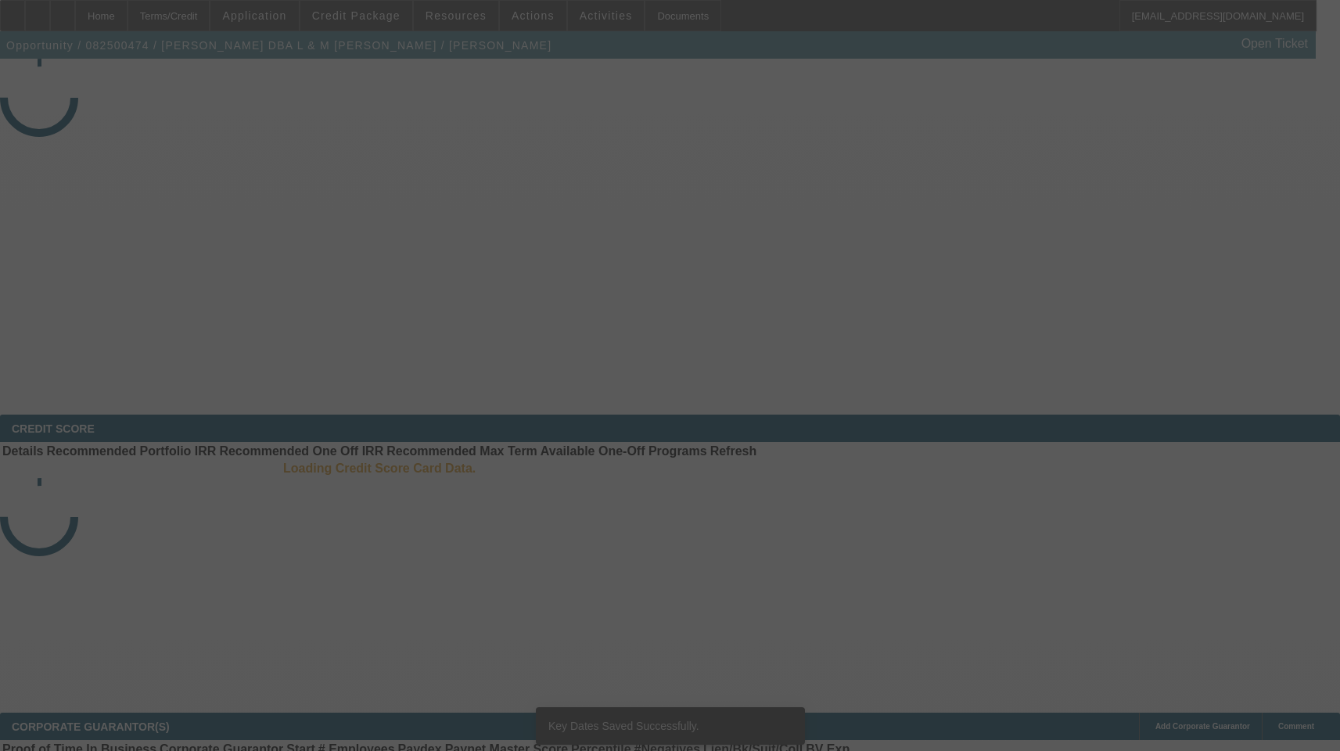
select select "3"
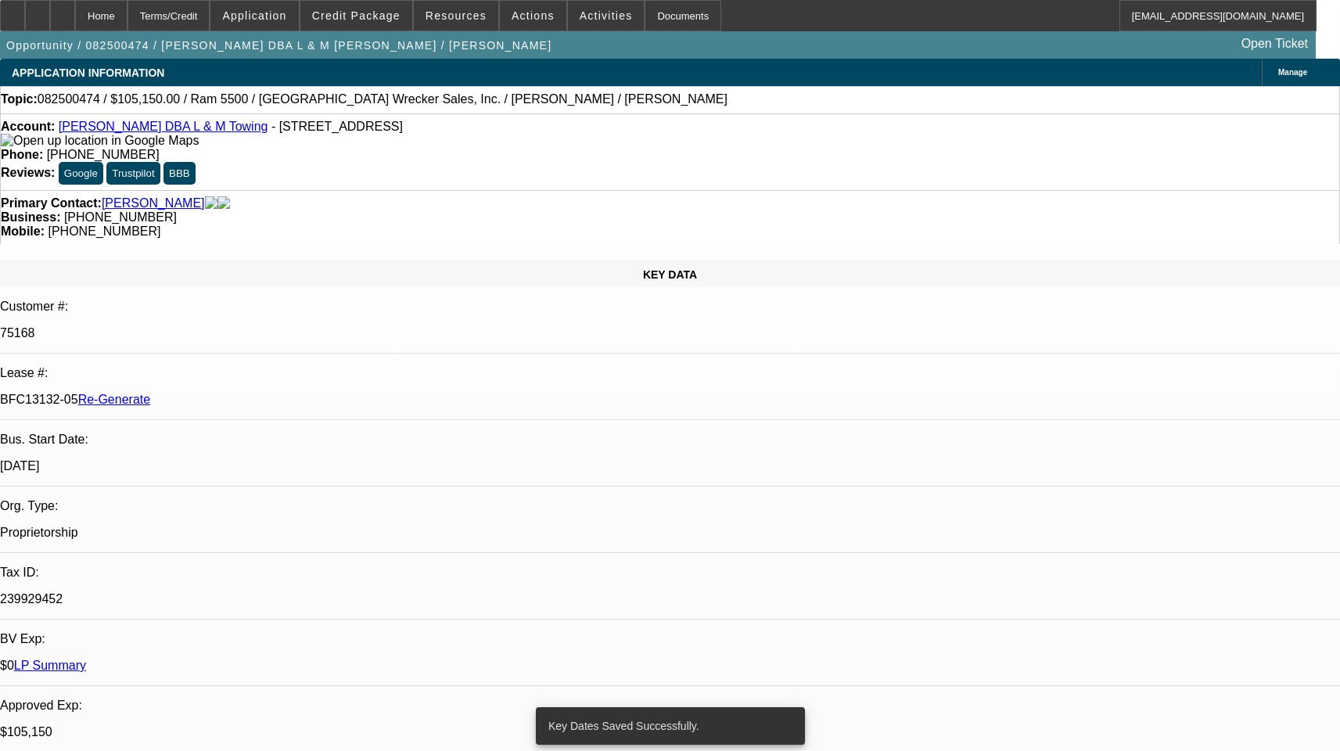
select select "0"
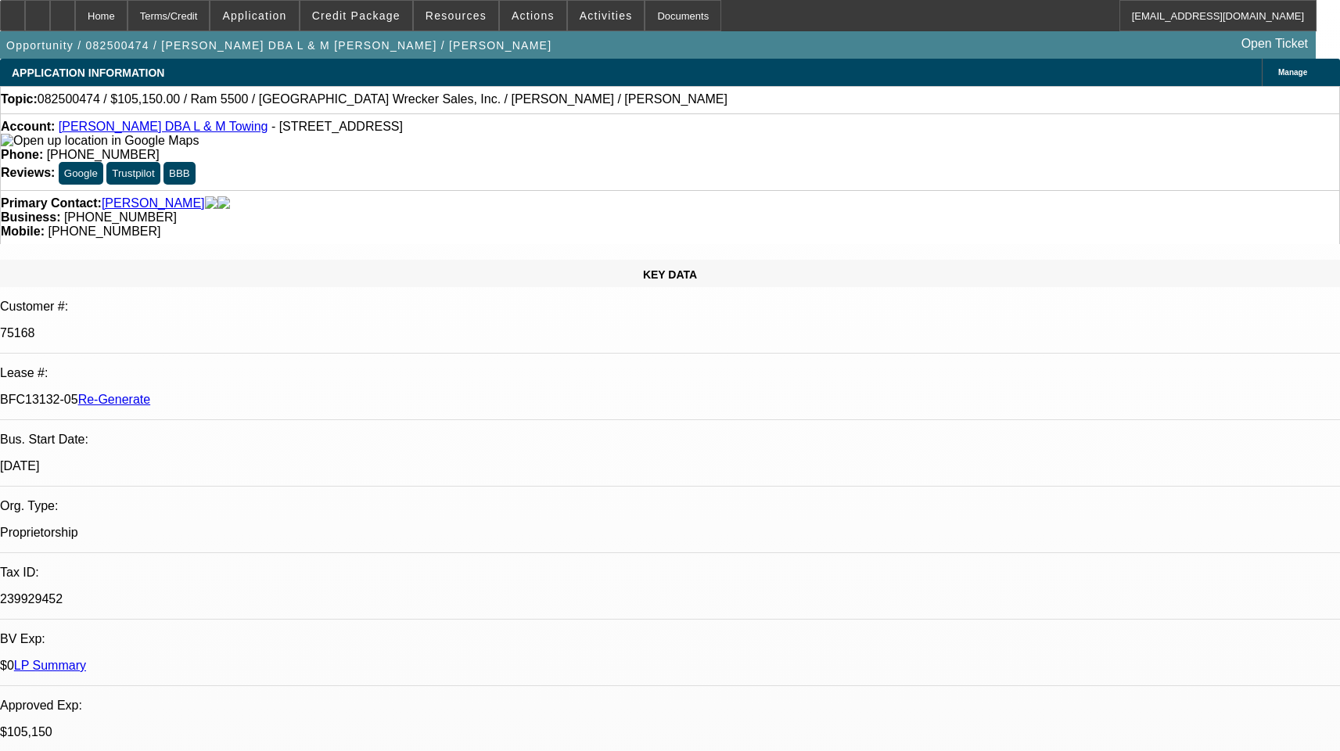
select select "1"
select select "3"
select select "6"
